Goal: Task Accomplishment & Management: Use online tool/utility

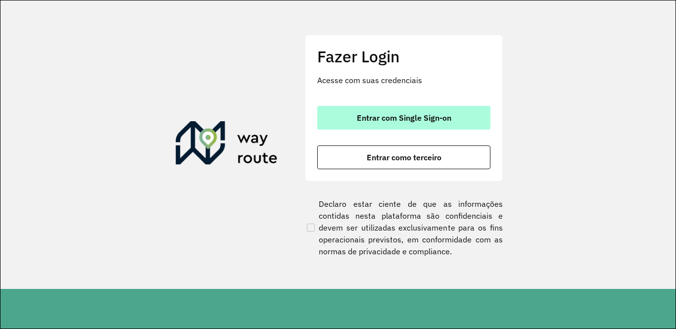
click at [382, 114] on span "Entrar com Single Sign-on" at bounding box center [404, 118] width 94 height 8
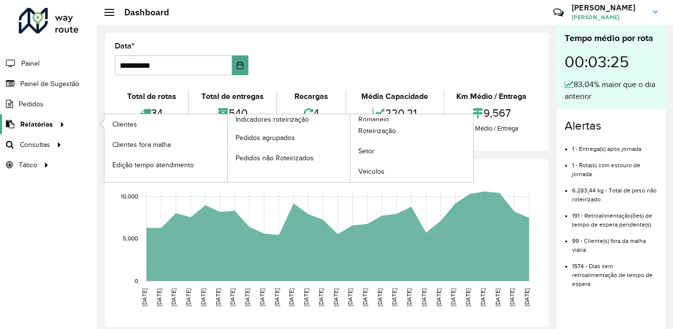
click at [33, 127] on span "Relatórios" at bounding box center [36, 124] width 33 height 10
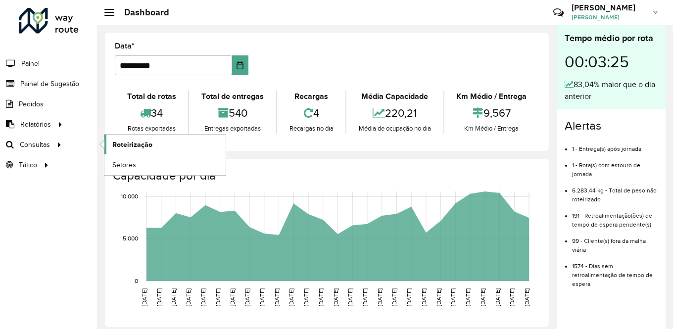
click at [128, 142] on span "Roteirização" at bounding box center [132, 145] width 40 height 10
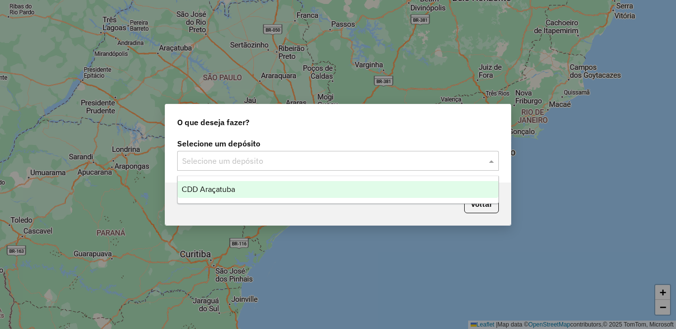
click at [285, 156] on input "text" at bounding box center [328, 161] width 292 height 12
click at [262, 192] on div "CDD Araçatuba" at bounding box center [338, 189] width 321 height 17
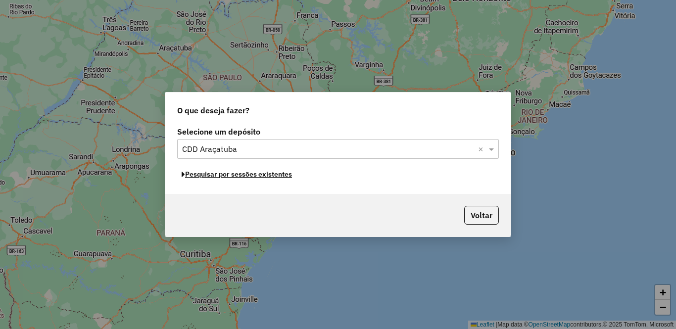
click at [249, 176] on button "Pesquisar por sessões existentes" at bounding box center [236, 174] width 119 height 15
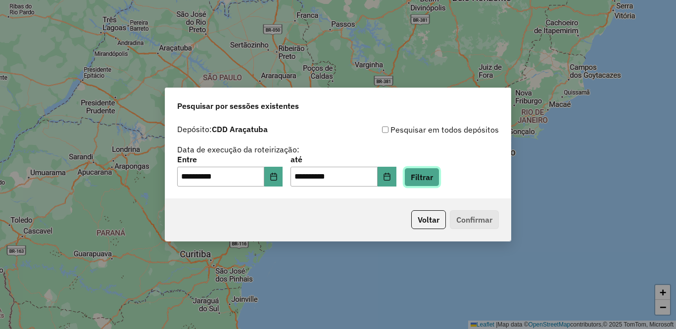
click at [439, 183] on button "Filtrar" at bounding box center [421, 177] width 35 height 19
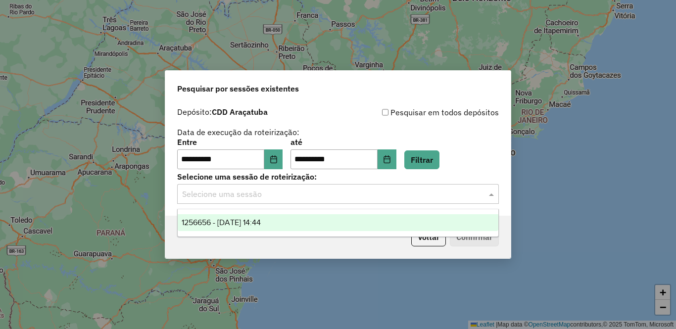
click at [277, 196] on input "text" at bounding box center [328, 194] width 292 height 12
click at [261, 222] on span "1256656 - 01/09/2025 14:44" at bounding box center [221, 222] width 79 height 8
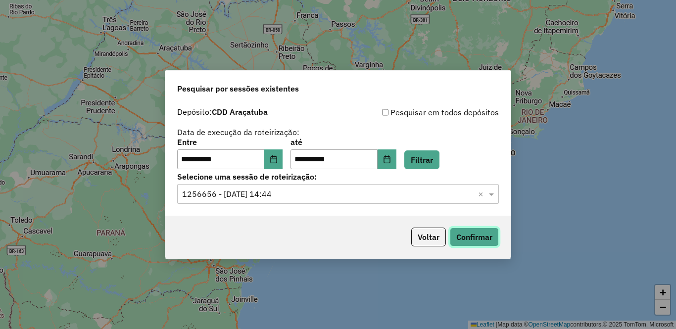
click at [473, 236] on button "Confirmar" at bounding box center [474, 237] width 49 height 19
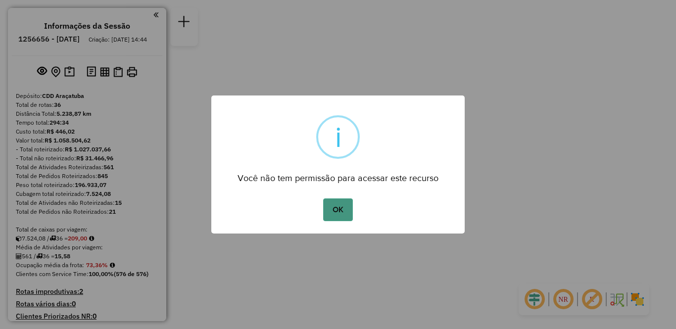
click at [337, 210] on button "OK" at bounding box center [337, 209] width 29 height 23
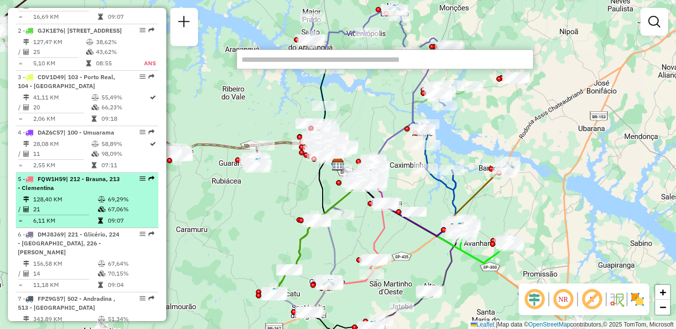
scroll to position [401, 0]
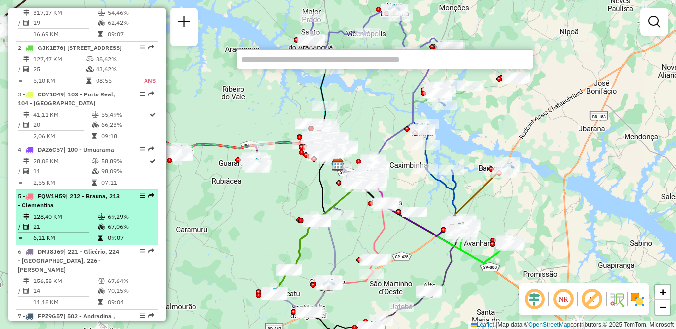
drag, startPoint x: 137, startPoint y: 162, endPoint x: 121, endPoint y: 221, distance: 61.0
click at [110, 222] on td "69,29%" at bounding box center [130, 217] width 47 height 10
select select "**********"
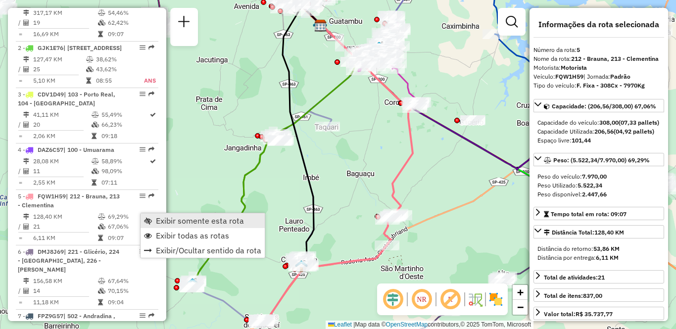
click at [160, 219] on span "Exibir somente esta rota" at bounding box center [200, 221] width 88 height 8
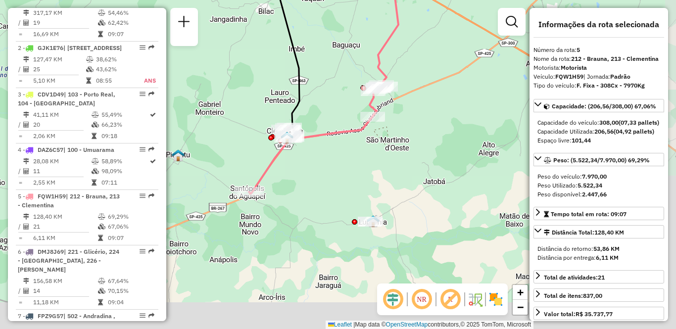
drag, startPoint x: 335, startPoint y: 307, endPoint x: 317, endPoint y: 163, distance: 145.1
click at [317, 163] on div "Janela de atendimento Grade de atendimento Capacidade Transportadoras Veículos …" at bounding box center [338, 164] width 676 height 329
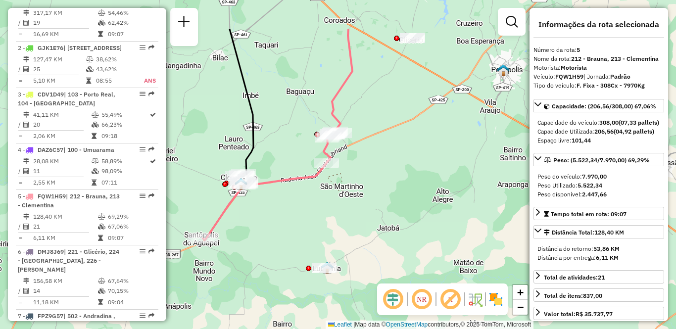
drag, startPoint x: 357, startPoint y: 180, endPoint x: 309, endPoint y: 245, distance: 81.0
click at [309, 245] on div "Janela de atendimento Grade de atendimento Capacidade Transportadoras Veículos …" at bounding box center [338, 164] width 676 height 329
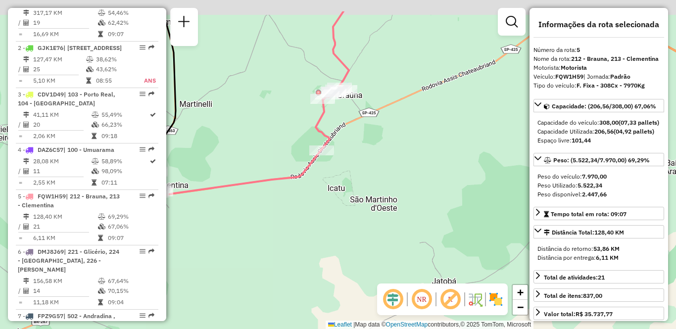
drag, startPoint x: 399, startPoint y: 56, endPoint x: 382, endPoint y: 114, distance: 60.3
click at [382, 114] on div "Janela de atendimento Grade de atendimento Capacidade Transportadoras Veículos …" at bounding box center [338, 164] width 676 height 329
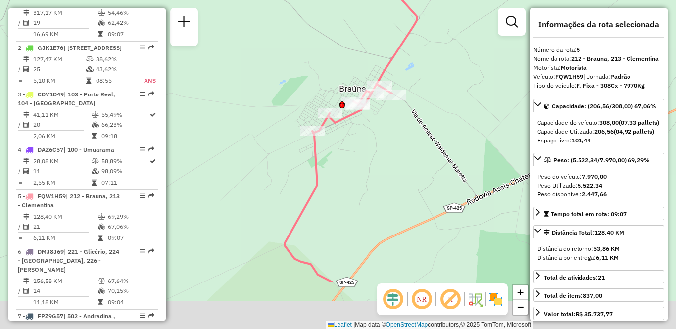
drag, startPoint x: 311, startPoint y: 273, endPoint x: 406, endPoint y: 120, distance: 179.6
click at [406, 120] on div "Janela de atendimento Grade de atendimento Capacidade Transportadoras Veículos …" at bounding box center [338, 164] width 676 height 329
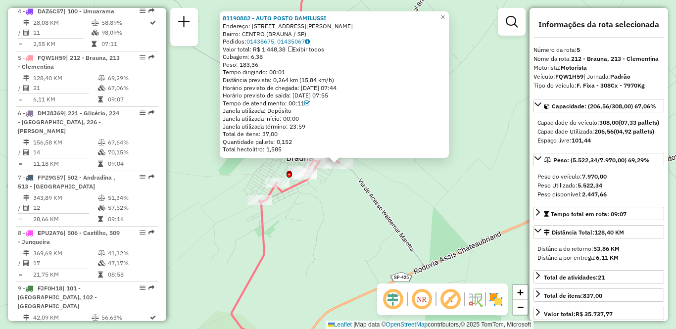
scroll to position [601, 0]
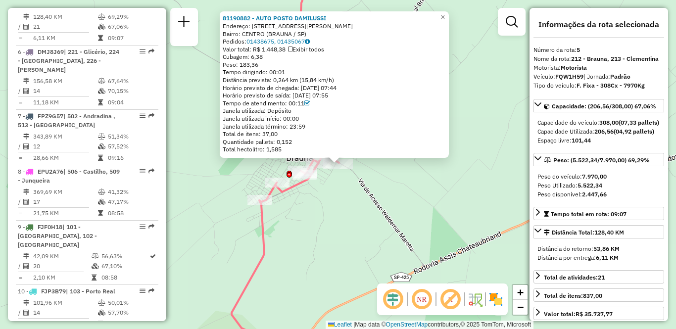
click at [317, 260] on div "81190882 - AUTO POSTO DAMILUSSI Endereço: [STREET_ADDRESS][PERSON_NAME] Pedidos…" at bounding box center [338, 164] width 676 height 329
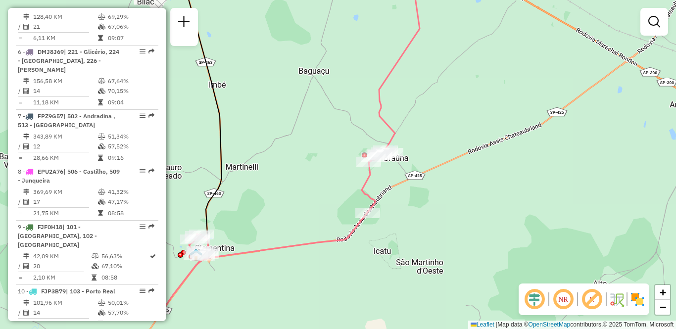
drag, startPoint x: 287, startPoint y: 228, endPoint x: 297, endPoint y: 164, distance: 64.6
click at [297, 164] on div "Janela de atendimento Grade de atendimento Capacidade Transportadoras Veículos …" at bounding box center [338, 164] width 676 height 329
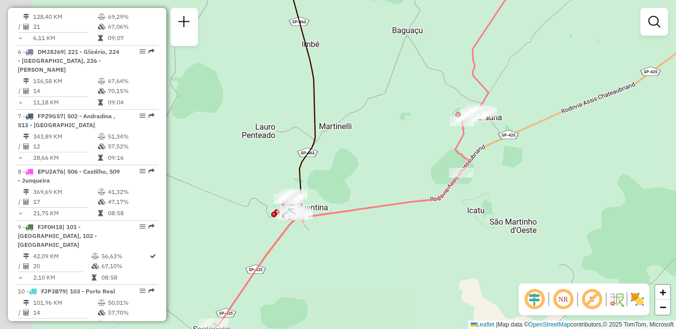
drag, startPoint x: 248, startPoint y: 245, endPoint x: 333, endPoint y: 222, distance: 88.2
click at [333, 222] on div "Janela de atendimento Grade de atendimento Capacidade Transportadoras Veículos …" at bounding box center [338, 164] width 676 height 329
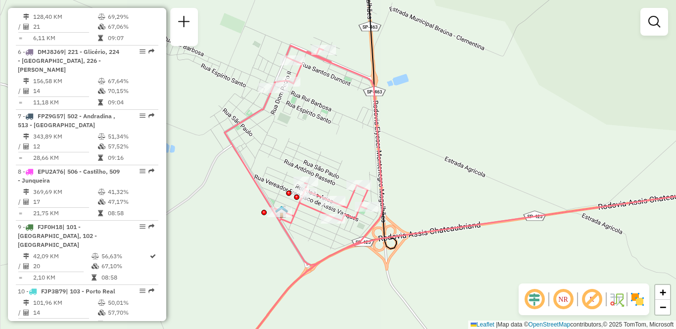
drag, startPoint x: 261, startPoint y: 135, endPoint x: 322, endPoint y: 122, distance: 62.2
click at [322, 122] on div "Janela de atendimento Grade de atendimento Capacidade Transportadoras Veículos …" at bounding box center [338, 164] width 676 height 329
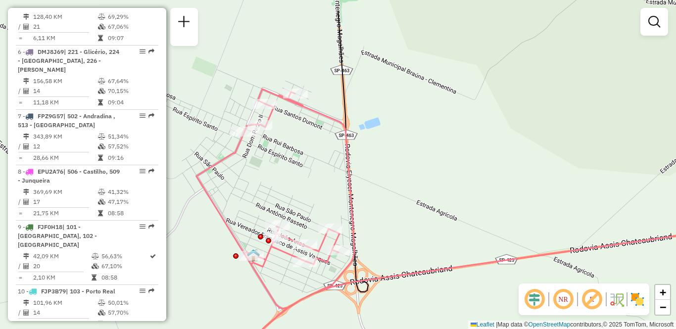
drag, startPoint x: 322, startPoint y: 123, endPoint x: 292, endPoint y: 166, distance: 52.4
click at [292, 166] on div "Janela de atendimento Grade de atendimento Capacidade Transportadoras Veículos …" at bounding box center [338, 164] width 676 height 329
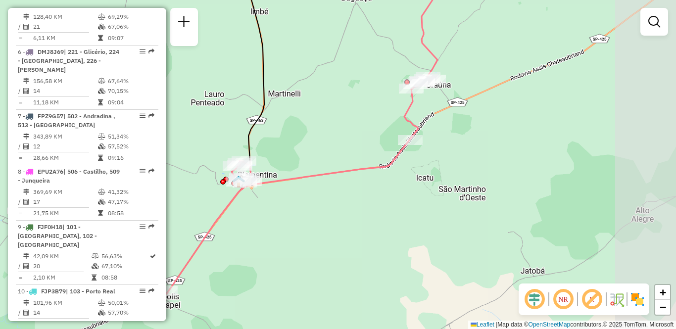
drag, startPoint x: 397, startPoint y: 223, endPoint x: 304, endPoint y: 227, distance: 93.6
click at [304, 227] on div "Janela de atendimento Grade de atendimento Capacidade Transportadoras Veículos …" at bounding box center [338, 164] width 676 height 329
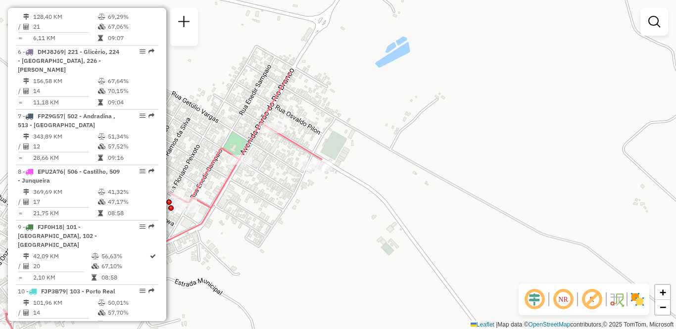
drag, startPoint x: 267, startPoint y: 85, endPoint x: 331, endPoint y: 189, distance: 122.6
click at [331, 189] on div "Janela de atendimento Grade de atendimento Capacidade Transportadoras Veículos …" at bounding box center [338, 164] width 676 height 329
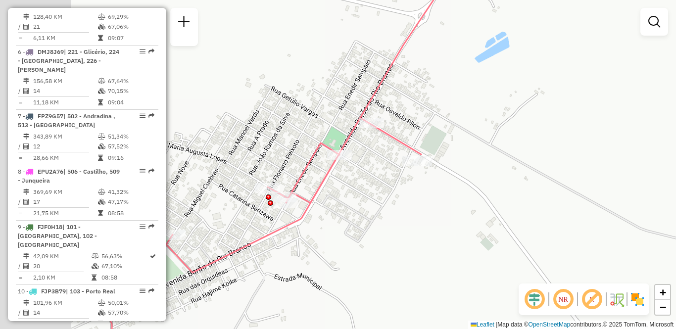
drag, startPoint x: 219, startPoint y: 194, endPoint x: 353, endPoint y: 187, distance: 133.8
click at [353, 187] on icon at bounding box center [262, 237] width 318 height 239
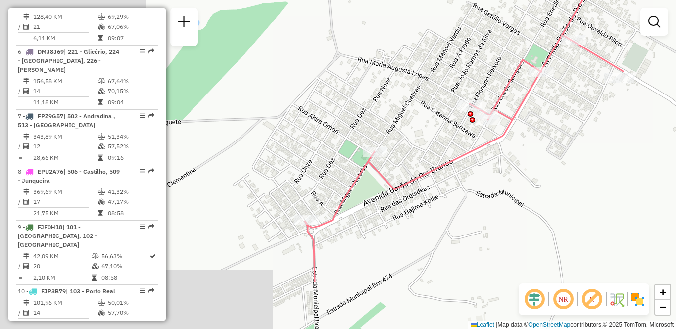
drag, startPoint x: 220, startPoint y: 266, endPoint x: 391, endPoint y: 183, distance: 190.5
click at [391, 183] on icon at bounding box center [464, 158] width 318 height 247
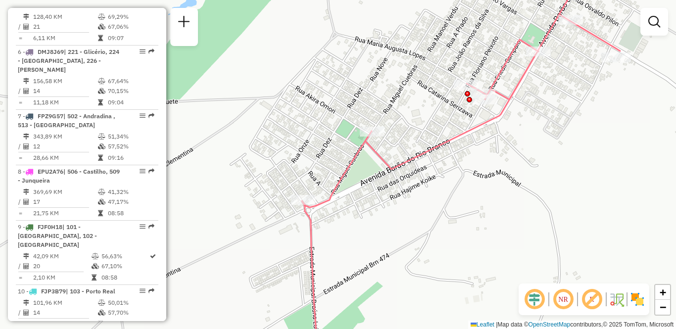
drag, startPoint x: 304, startPoint y: 247, endPoint x: 296, endPoint y: 104, distance: 143.7
click at [296, 104] on div "Janela de atendimento Grade de atendimento Capacidade Transportadoras Veículos …" at bounding box center [338, 164] width 676 height 329
